Goal: Task Accomplishment & Management: Use online tool/utility

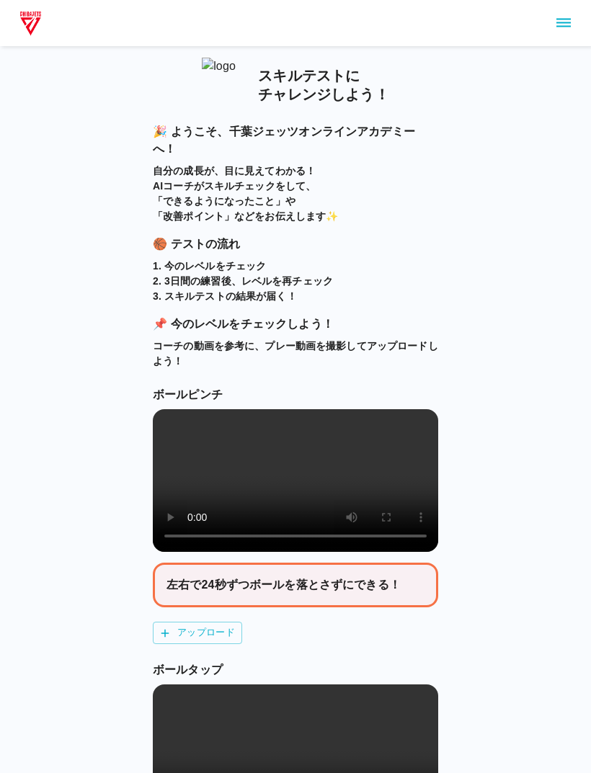
click at [314, 481] on video at bounding box center [295, 480] width 285 height 143
click at [396, 551] on video at bounding box center [295, 480] width 285 height 143
click at [417, 550] on video at bounding box center [295, 480] width 285 height 143
click at [189, 411] on video at bounding box center [295, 480] width 285 height 143
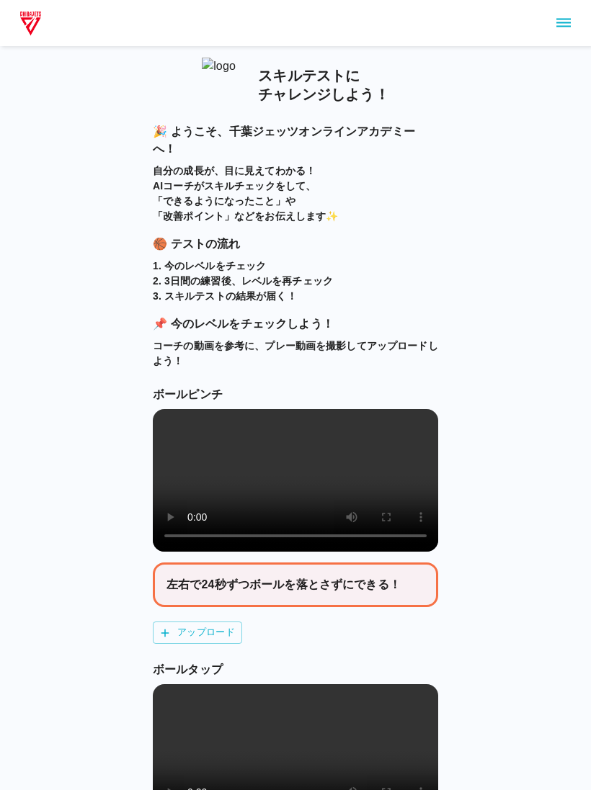
click at [159, 409] on div at bounding box center [295, 483] width 285 height 148
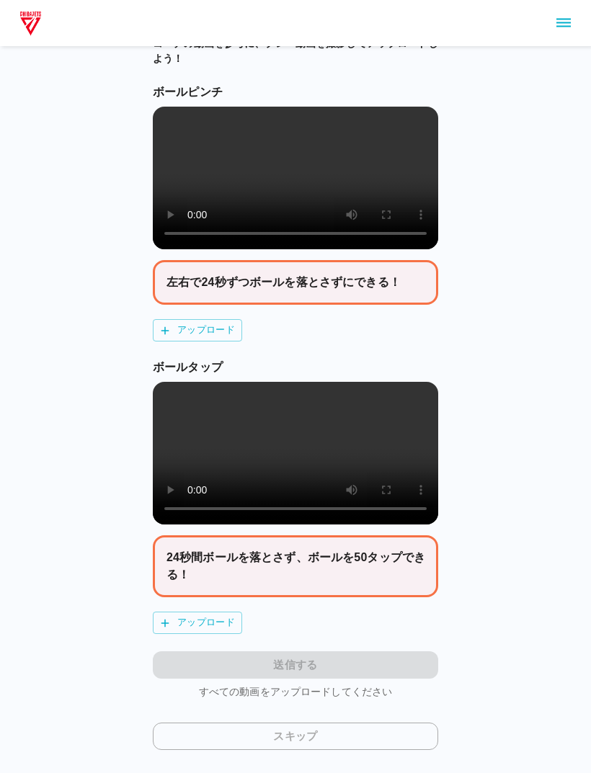
scroll to position [336, 0]
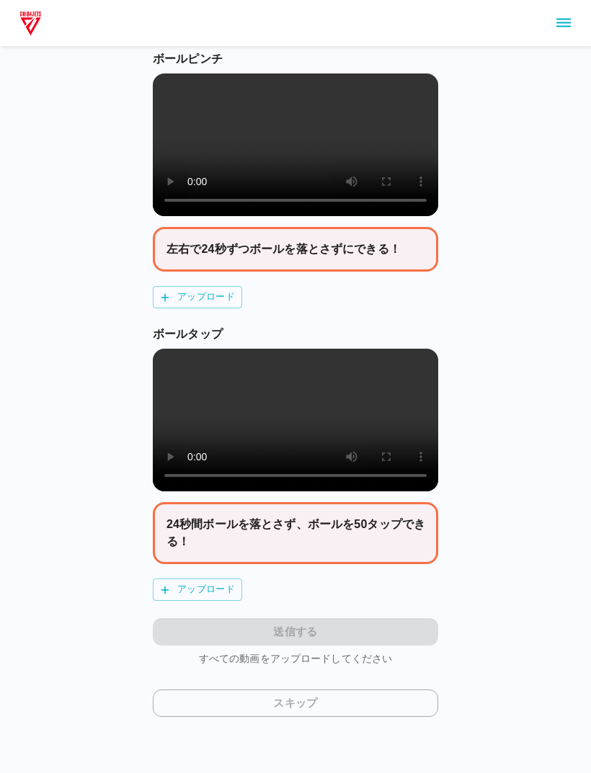
click at [286, 153] on video at bounding box center [295, 144] width 285 height 143
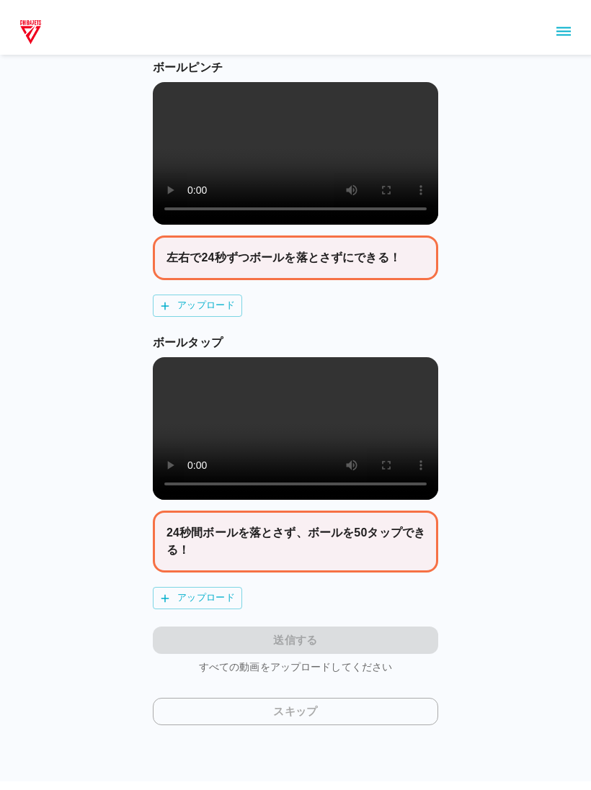
scroll to position [318, 0]
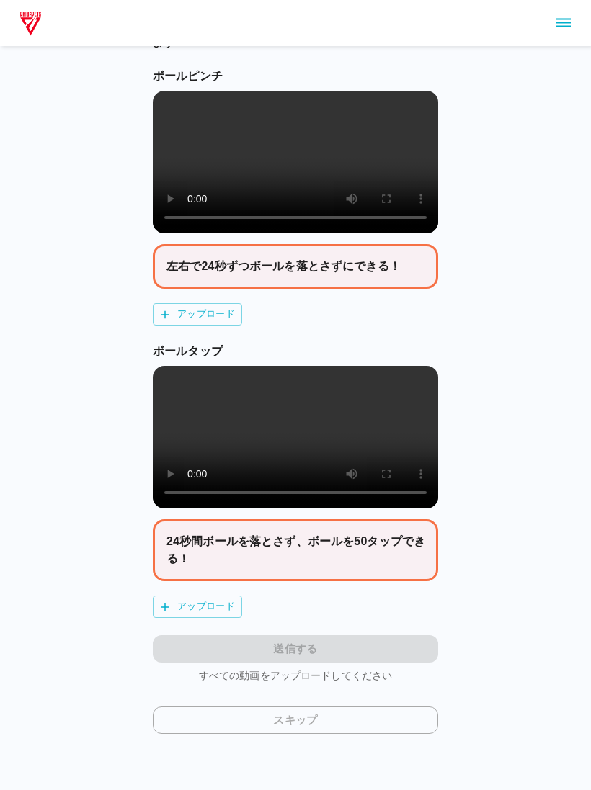
click at [161, 102] on video at bounding box center [295, 162] width 285 height 143
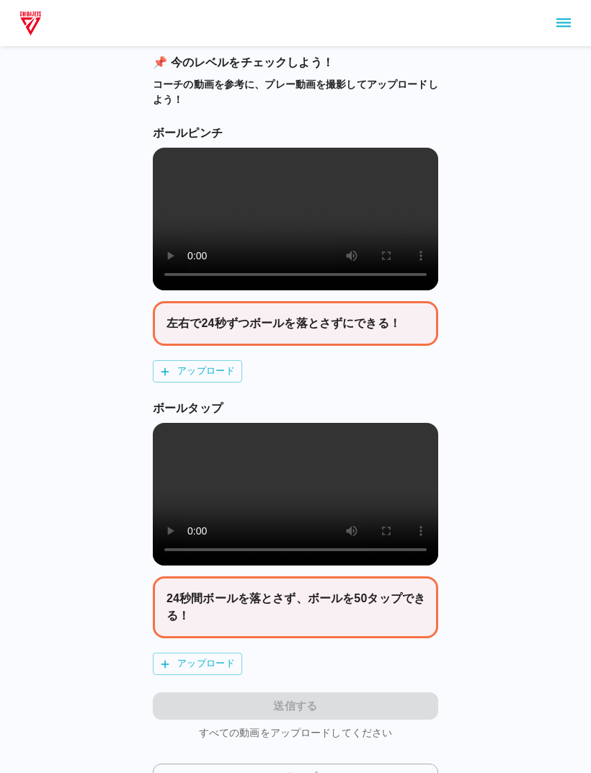
scroll to position [269, 0]
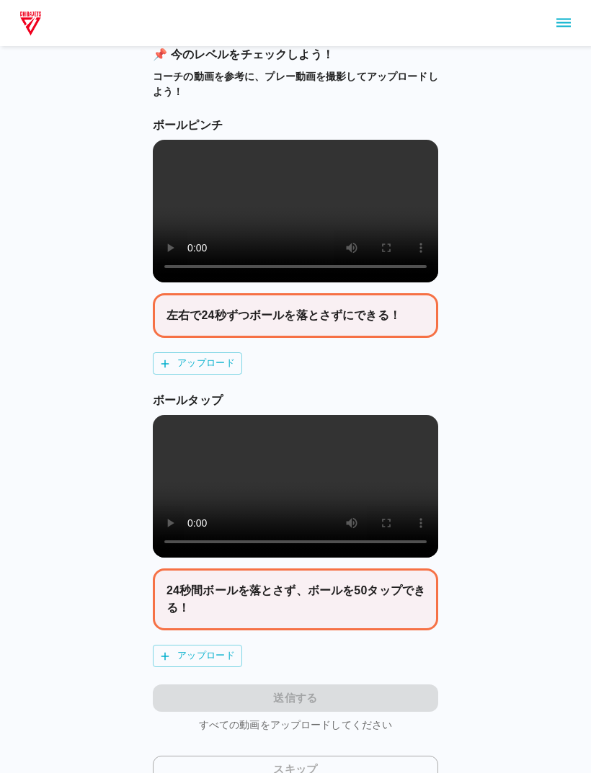
click at [177, 375] on label "アップロード" at bounding box center [197, 364] width 89 height 22
click at [0, 0] on input "アップロード" at bounding box center [0, 0] width 0 height 0
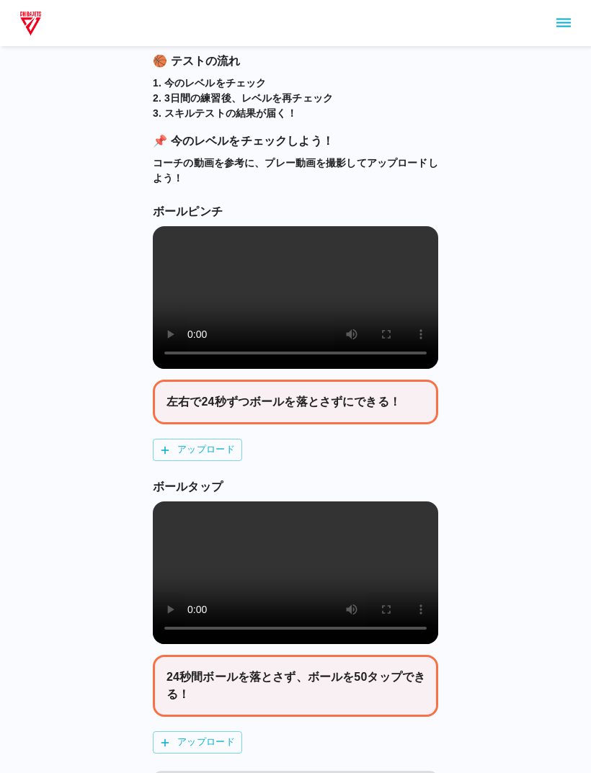
scroll to position [179, 0]
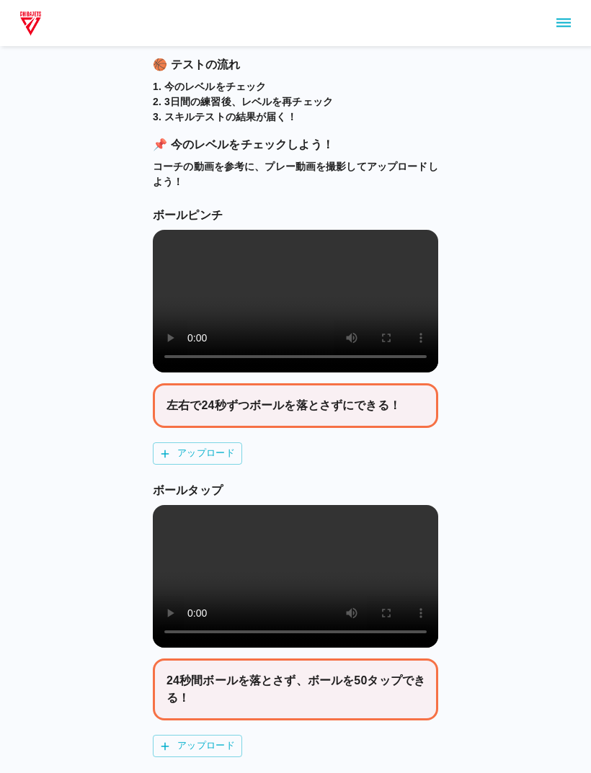
click at [293, 605] on video at bounding box center [295, 576] width 285 height 143
click at [181, 526] on video at bounding box center [295, 576] width 285 height 143
click at [293, 625] on video at bounding box center [295, 576] width 285 height 143
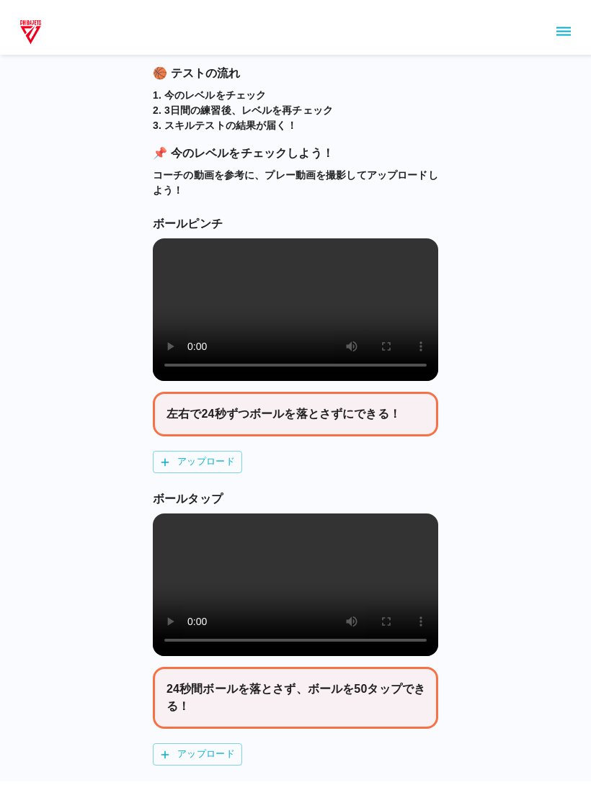
scroll to position [162, 0]
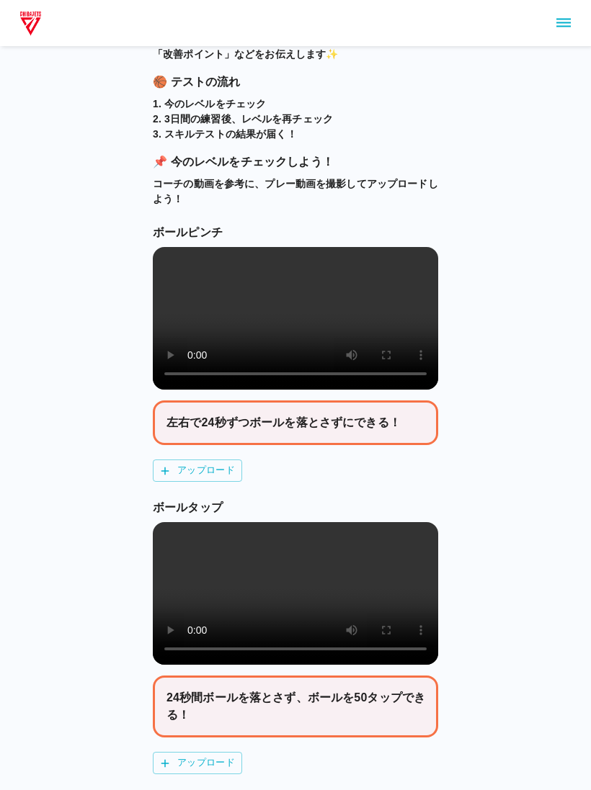
click at [163, 551] on video at bounding box center [295, 593] width 285 height 143
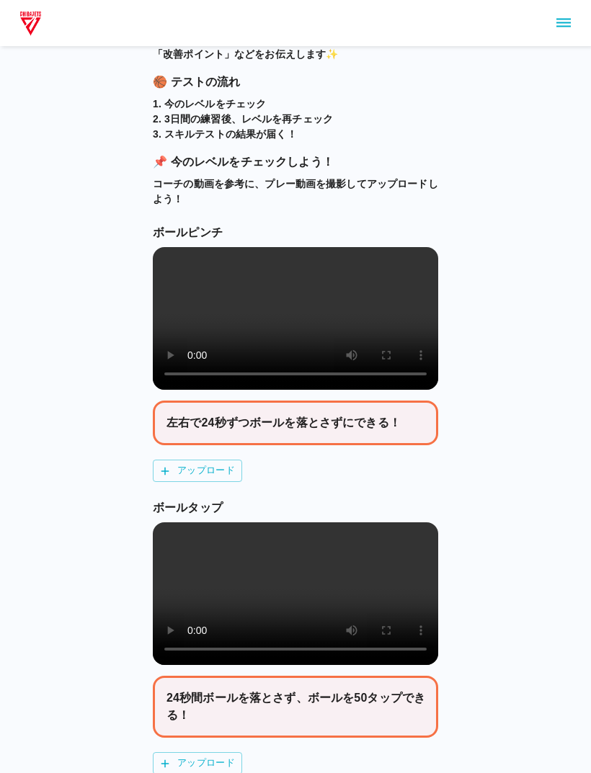
scroll to position [179, 0]
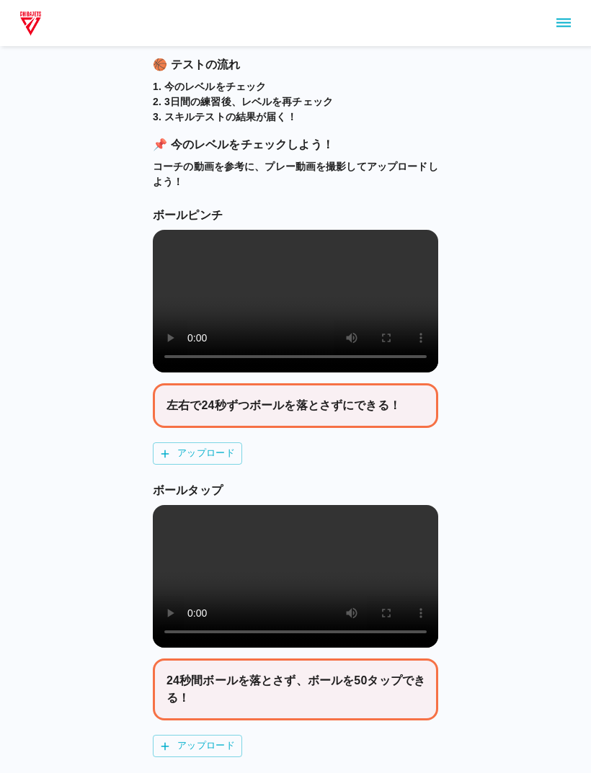
click at [199, 465] on label "アップロード" at bounding box center [197, 453] width 89 height 22
click at [0, 0] on input "アップロード" at bounding box center [0, 0] width 0 height 0
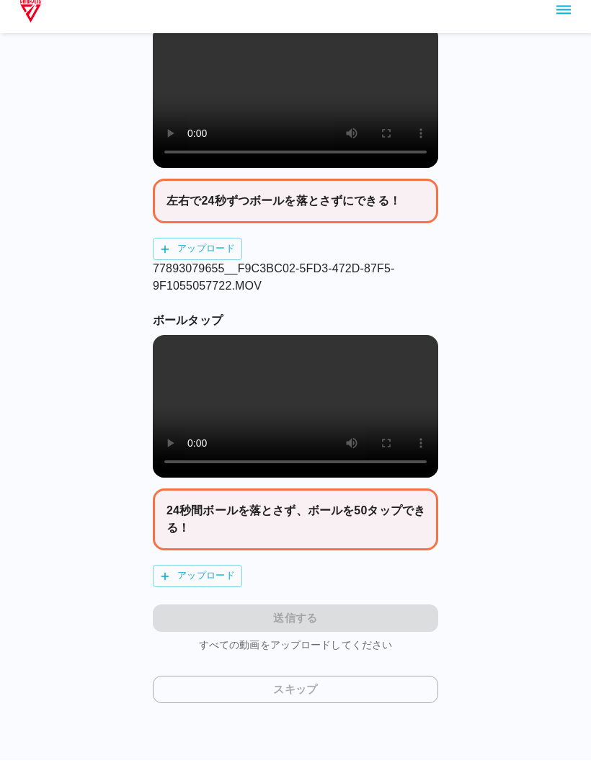
scroll to position [370, 0]
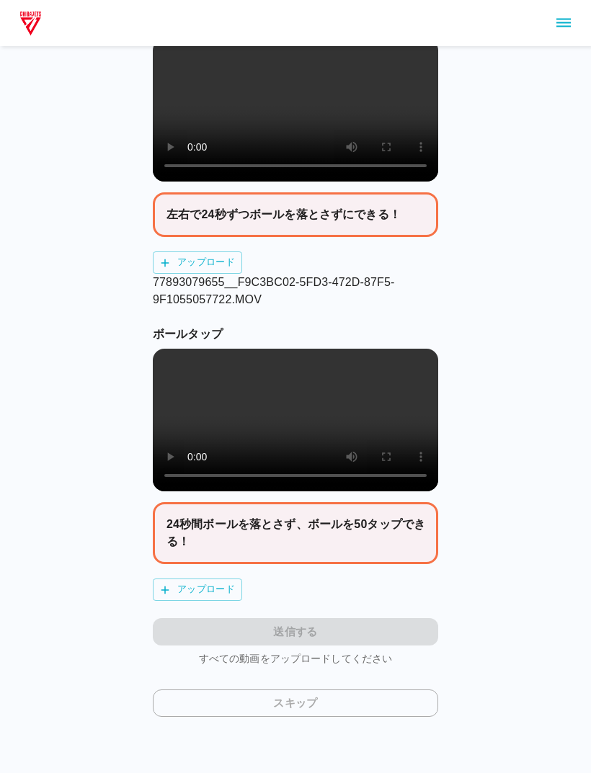
click at [179, 601] on label "アップロード" at bounding box center [197, 590] width 89 height 22
click at [0, 0] on input "アップロード" at bounding box center [0, 0] width 0 height 0
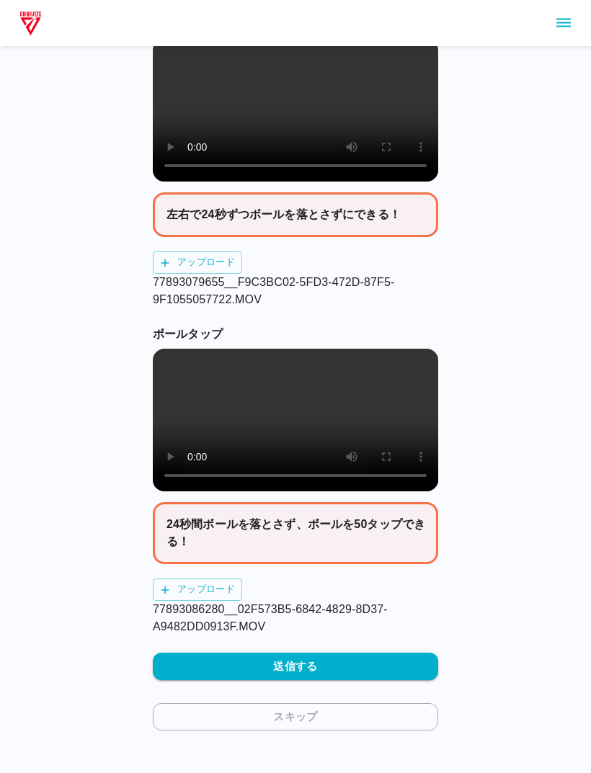
click at [394, 680] on button "送信する" at bounding box center [295, 666] width 285 height 27
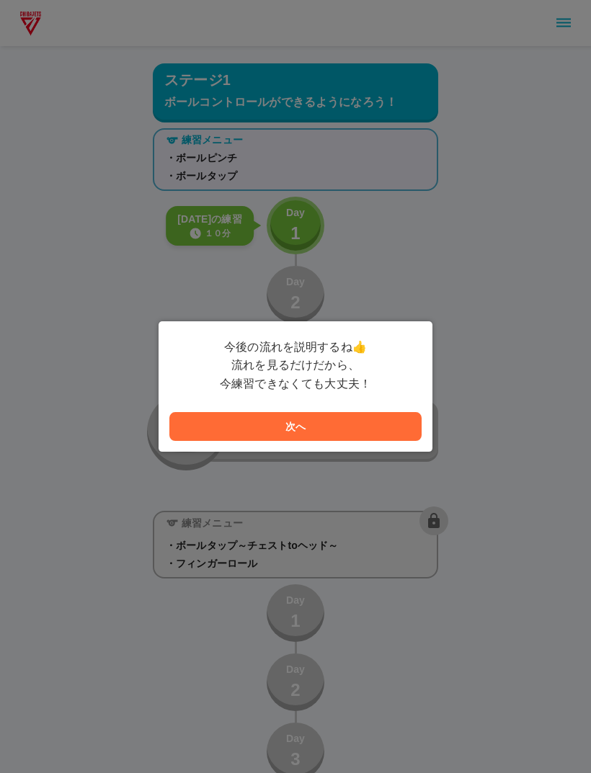
click at [338, 414] on button "次へ" at bounding box center [295, 426] width 252 height 29
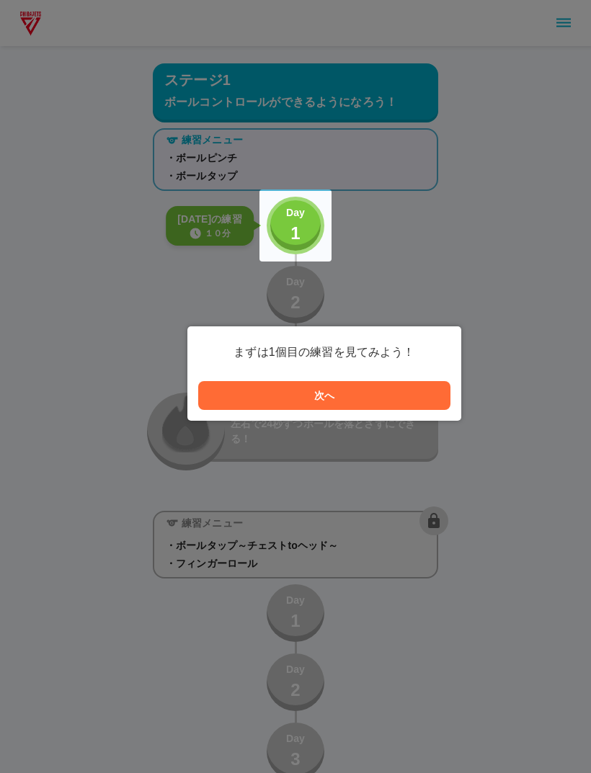
click at [393, 393] on button "次へ" at bounding box center [324, 395] width 252 height 29
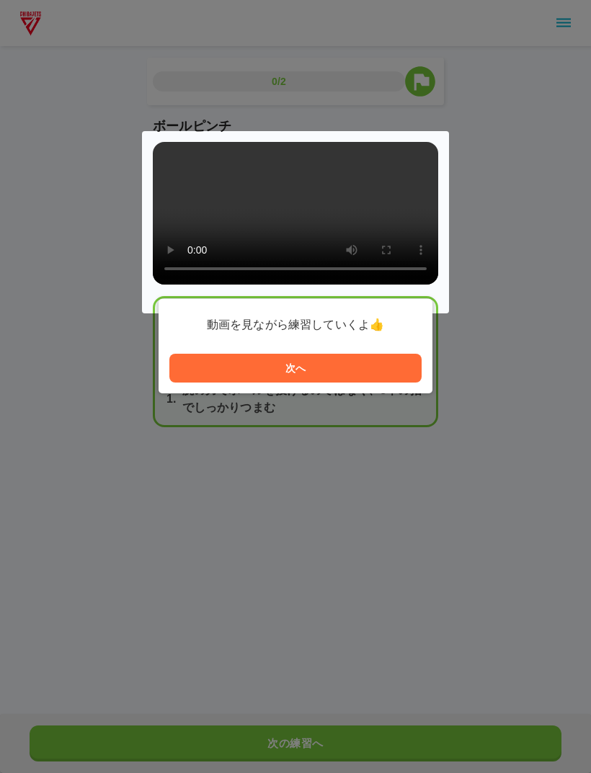
click at [340, 378] on button "次へ" at bounding box center [295, 368] width 252 height 29
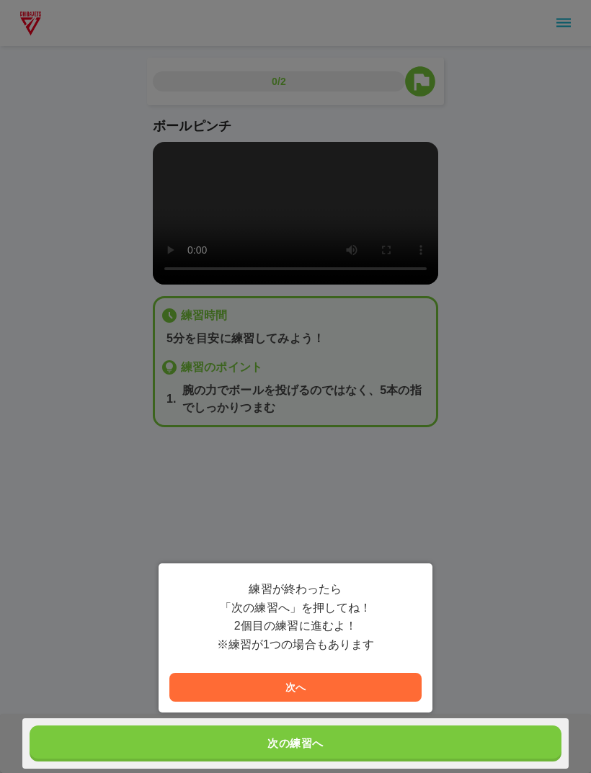
click at [371, 685] on button "次へ" at bounding box center [295, 687] width 252 height 29
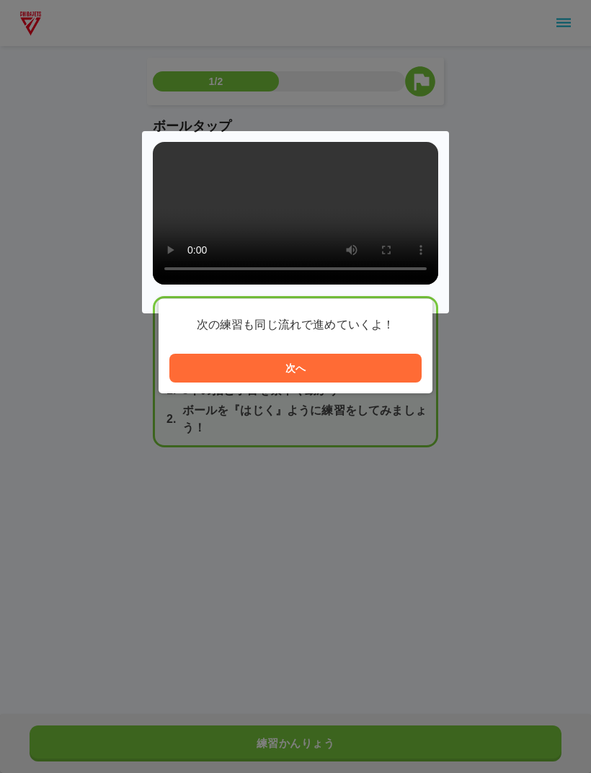
click at [355, 374] on button "次へ" at bounding box center [295, 368] width 252 height 29
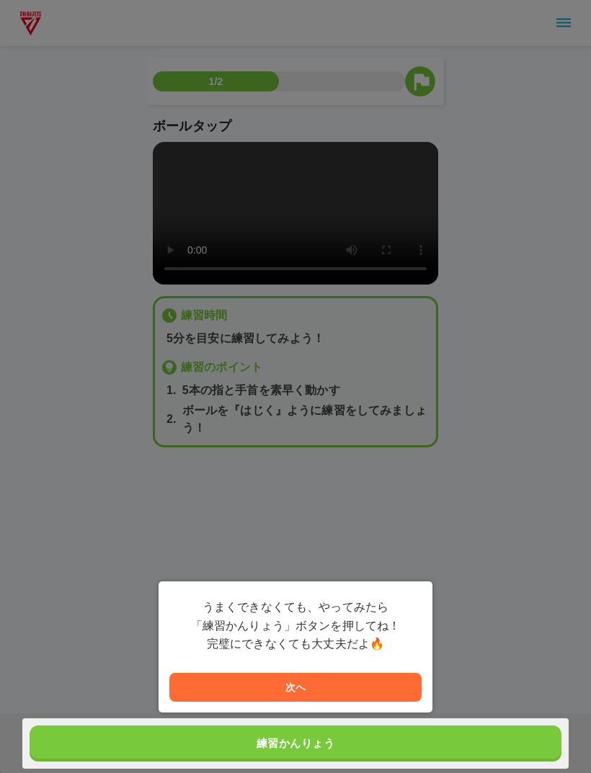
click at [389, 685] on button "次へ" at bounding box center [295, 687] width 252 height 29
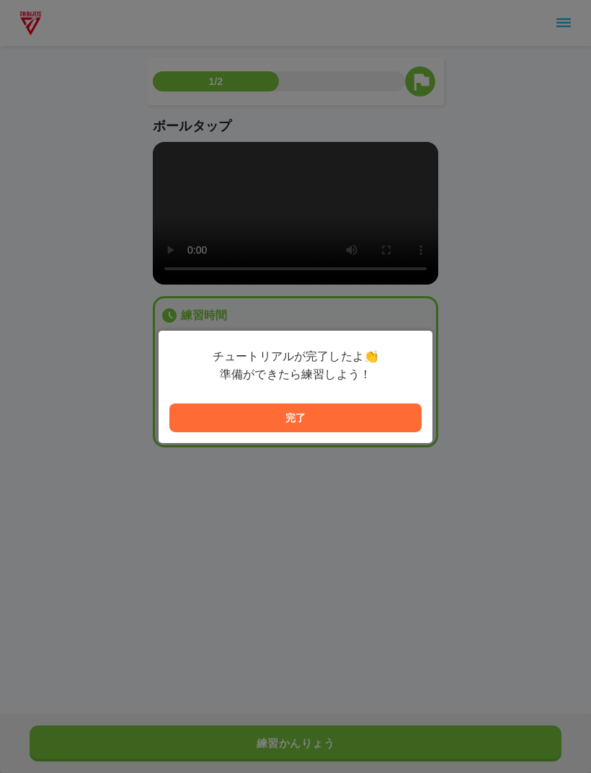
click at [386, 418] on button "完了" at bounding box center [295, 418] width 252 height 29
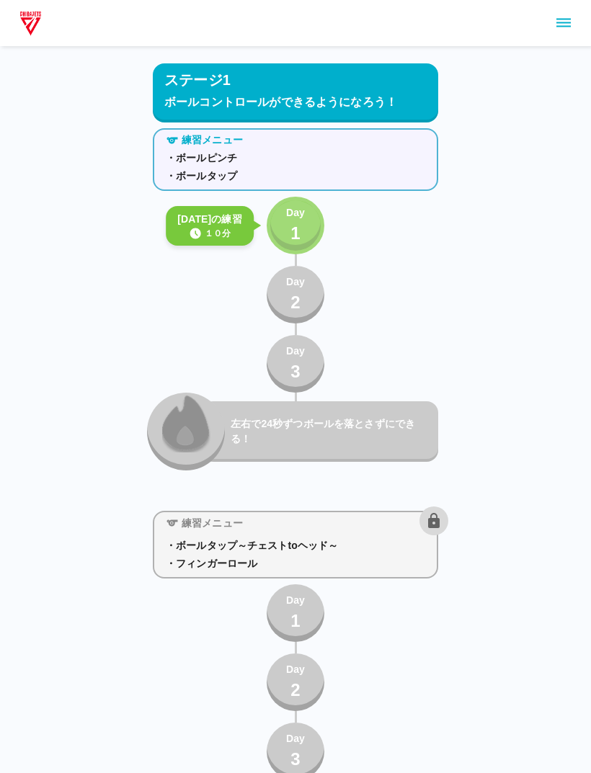
click at [288, 239] on div "Day 1" at bounding box center [295, 225] width 19 height 41
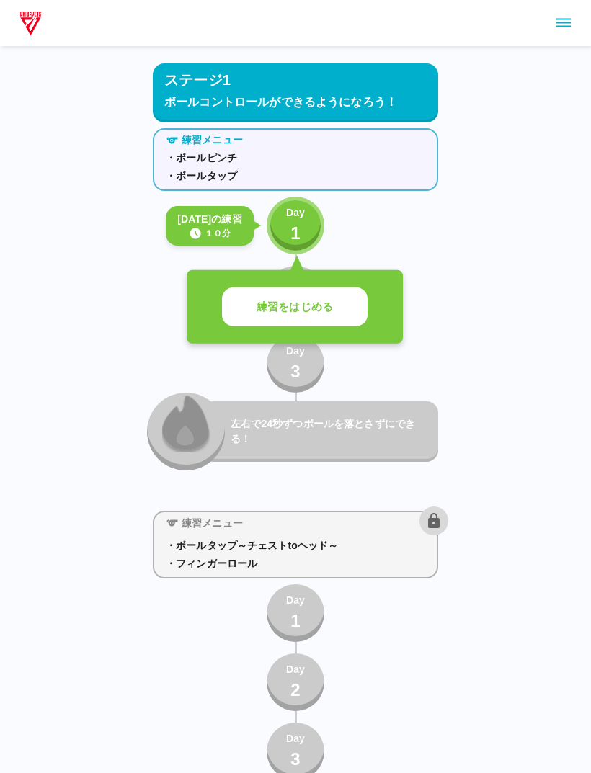
click at [284, 313] on p "練習をはじめる" at bounding box center [295, 307] width 76 height 17
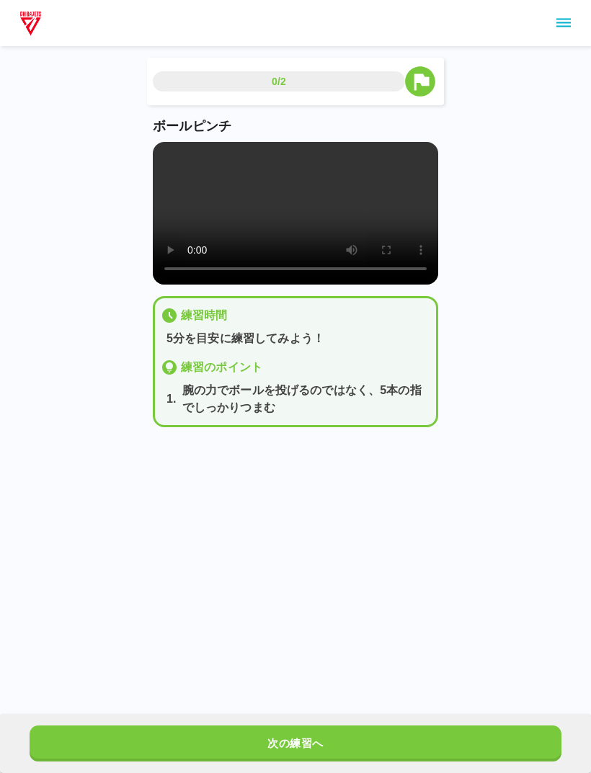
click at [295, 226] on video at bounding box center [295, 213] width 285 height 143
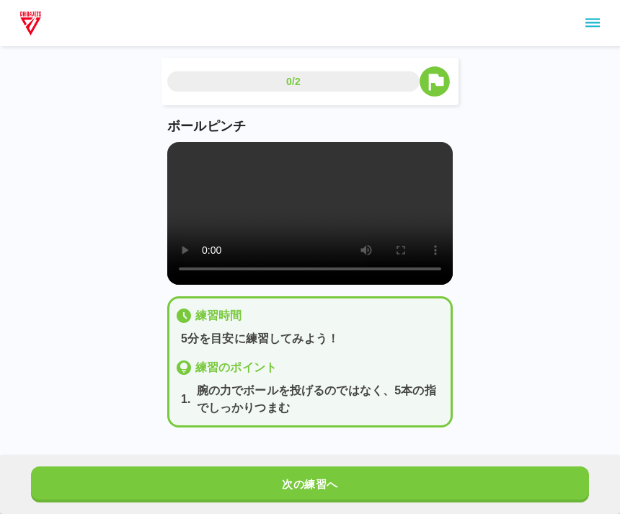
click at [229, 196] on video at bounding box center [309, 213] width 285 height 143
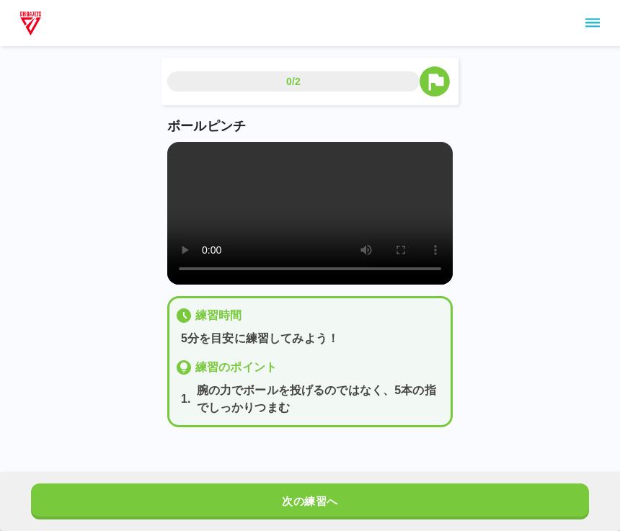
click at [184, 143] on video at bounding box center [309, 213] width 285 height 143
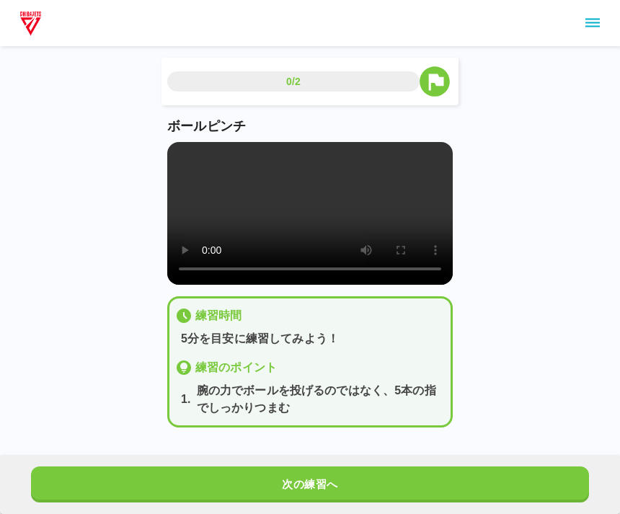
click at [310, 227] on video at bounding box center [309, 213] width 285 height 143
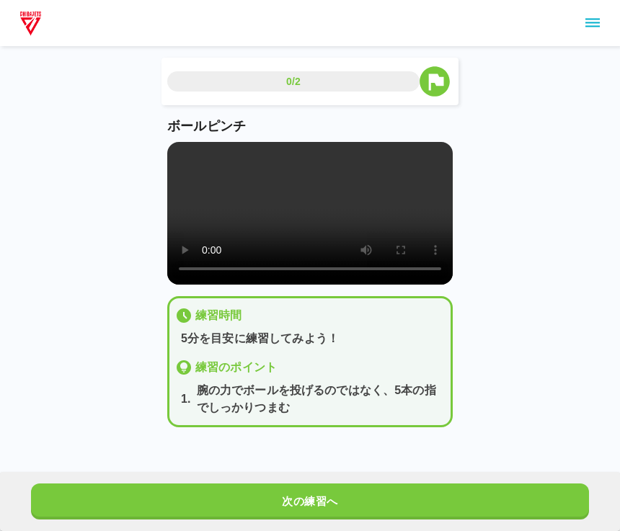
click at [177, 152] on video at bounding box center [309, 213] width 285 height 143
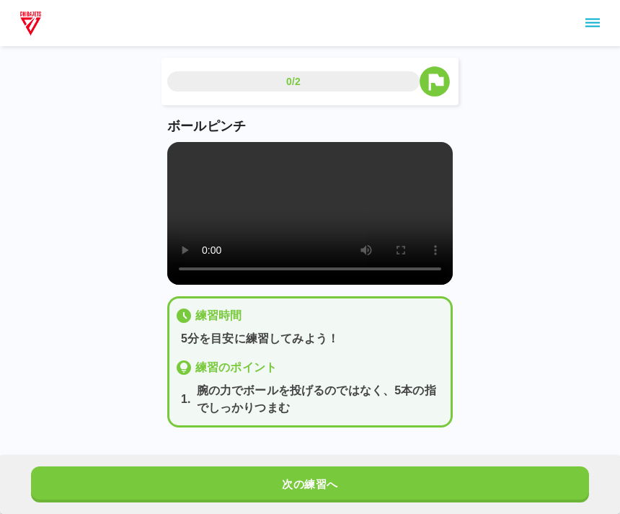
click at [442, 82] on icon "button" at bounding box center [434, 81] width 36 height 36
click at [432, 87] on icon "button" at bounding box center [434, 81] width 30 height 30
click at [435, 92] on icon "button" at bounding box center [434, 81] width 30 height 30
click at [496, 486] on button "次の練習へ" at bounding box center [310, 484] width 558 height 36
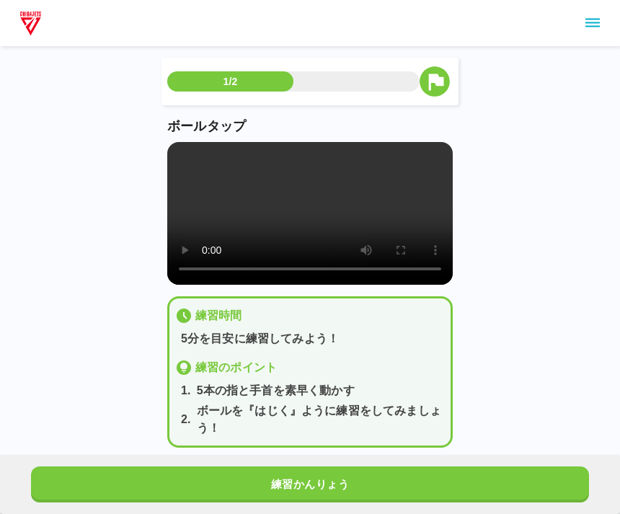
scroll to position [44, 0]
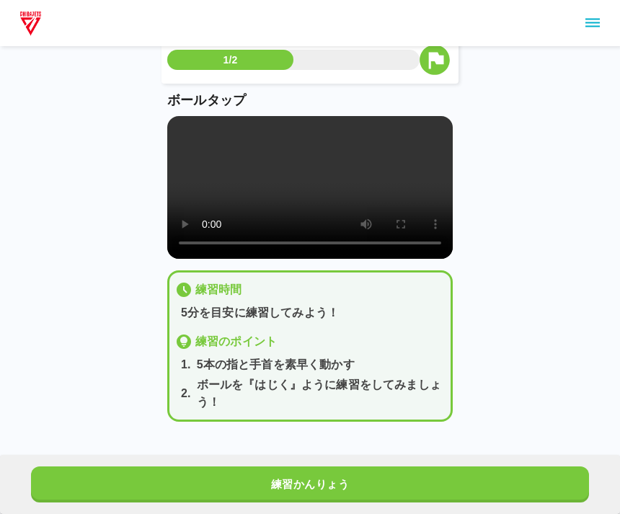
click at [313, 177] on video at bounding box center [309, 187] width 285 height 143
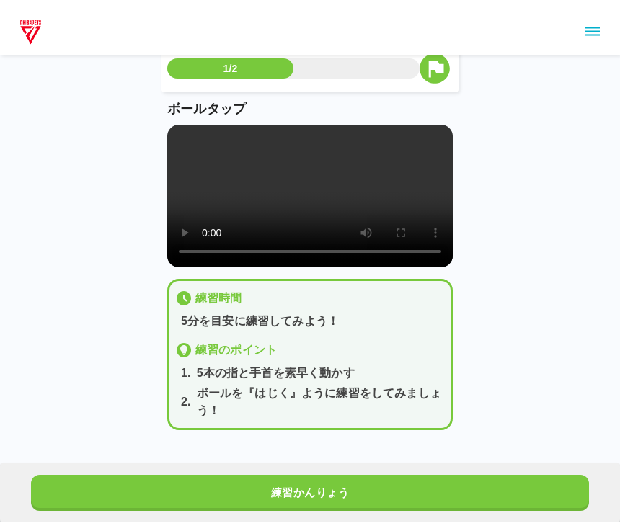
scroll to position [27, 0]
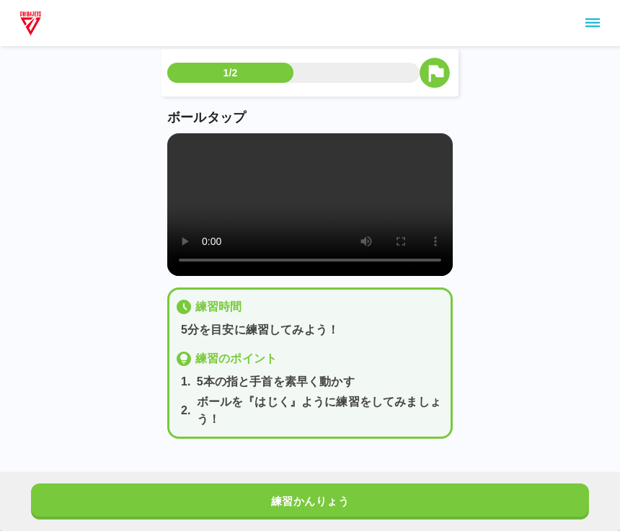
click at [174, 133] on video at bounding box center [309, 204] width 285 height 143
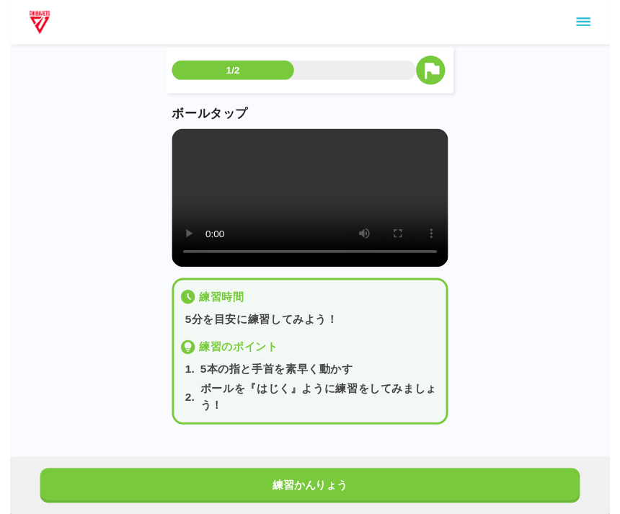
scroll to position [44, 0]
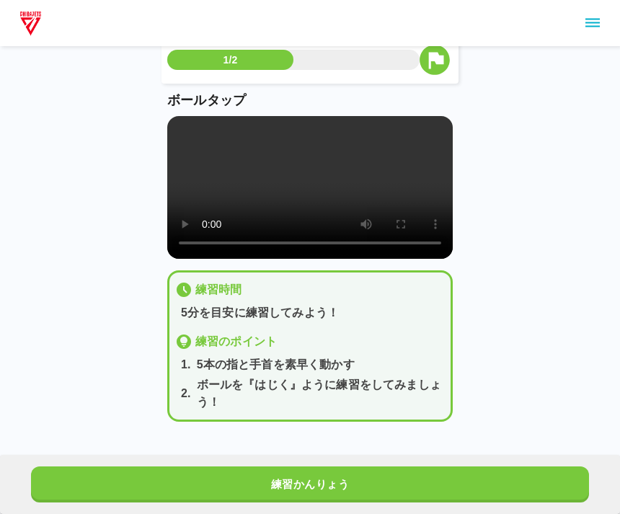
click at [444, 473] on button "練習かんりょう" at bounding box center [310, 484] width 558 height 36
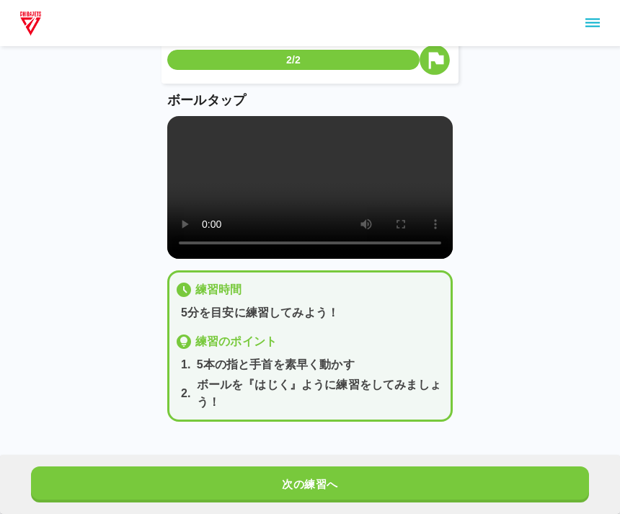
scroll to position [0, 0]
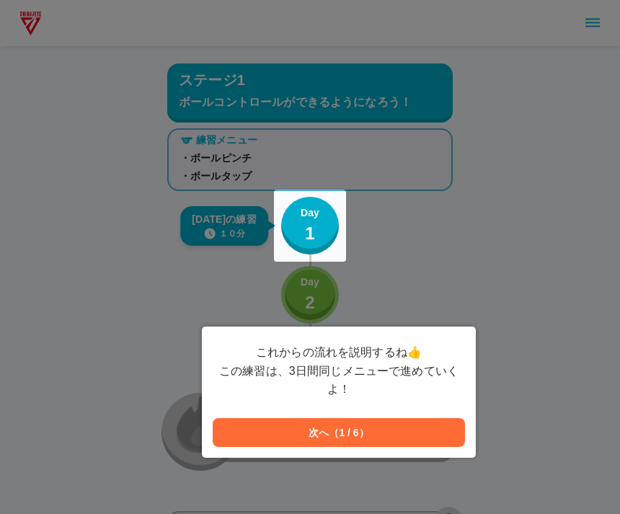
click at [337, 245] on div "[DATE]の練習 １０分 Day 1" at bounding box center [310, 226] width 58 height 58
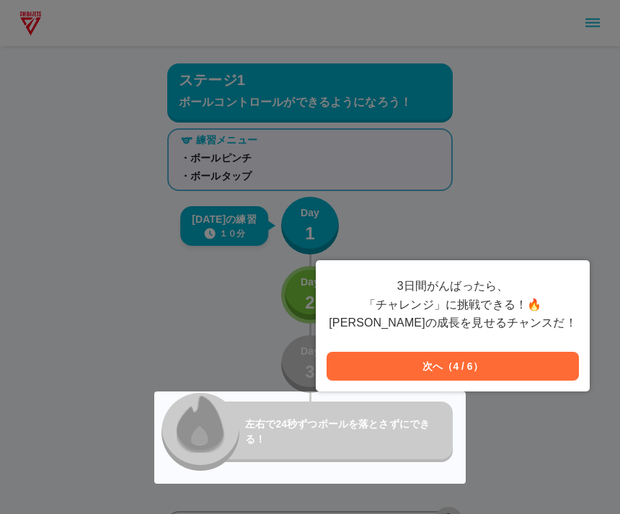
click at [504, 367] on button "次へ（4 / 6）" at bounding box center [452, 366] width 252 height 29
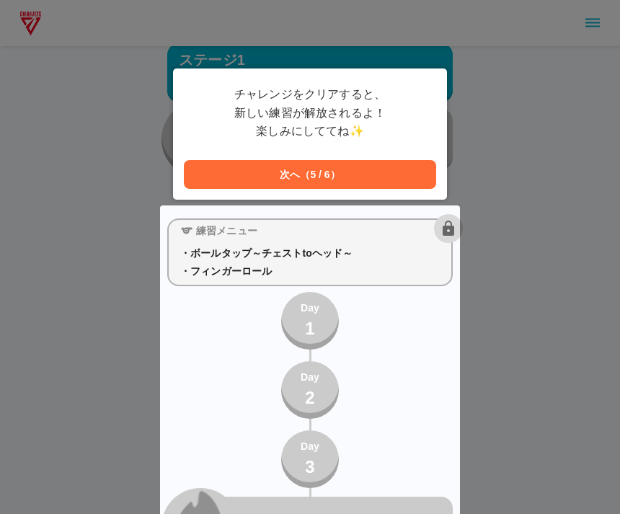
scroll to position [347, 0]
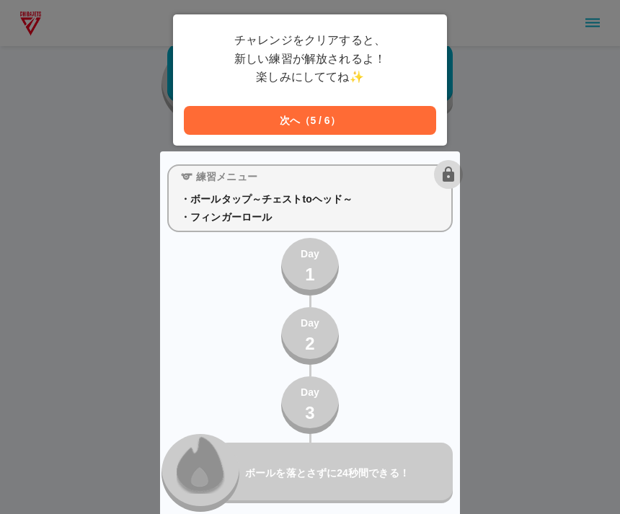
click at [391, 130] on button "次へ（5 / 6）" at bounding box center [310, 120] width 252 height 29
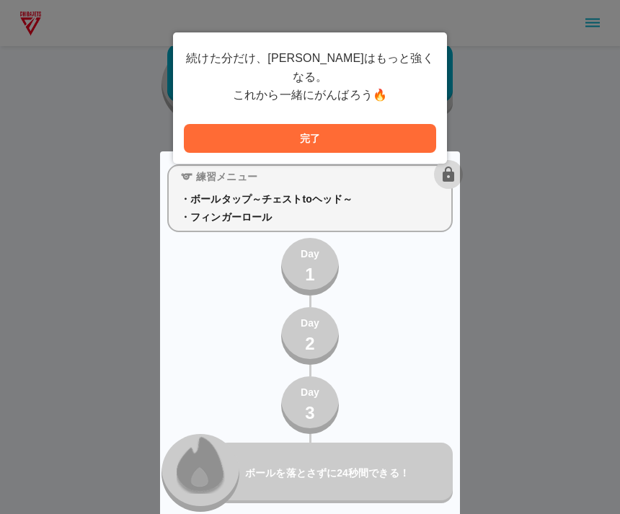
click at [416, 128] on button "完了" at bounding box center [310, 138] width 252 height 29
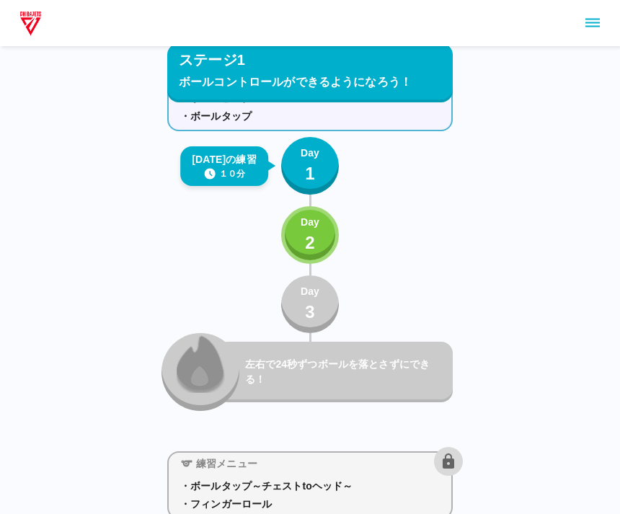
scroll to position [0, 0]
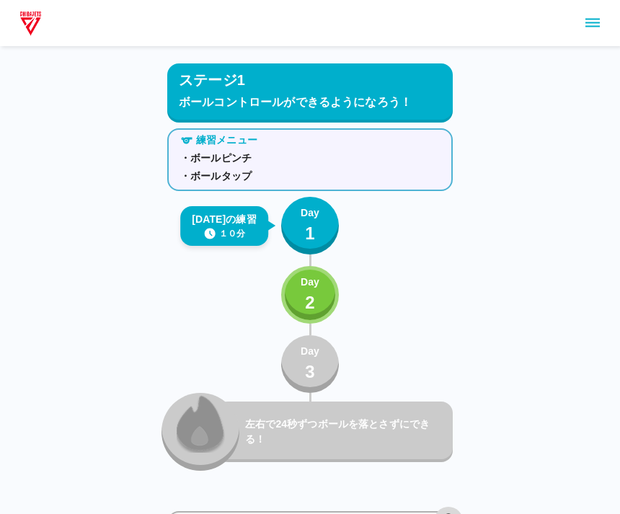
click at [325, 224] on button "Day 1" at bounding box center [310, 226] width 58 height 58
